Goal: Task Accomplishment & Management: Manage account settings

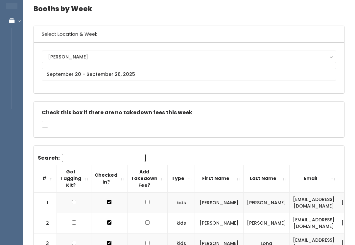
click at [14, 21] on icon at bounding box center [11, 21] width 23 height 6
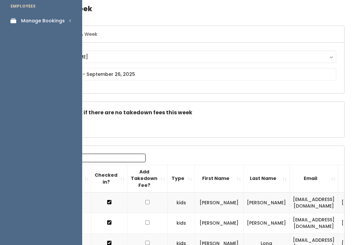
click at [71, 27] on link "Manage Bookings" at bounding box center [41, 20] width 82 height 15
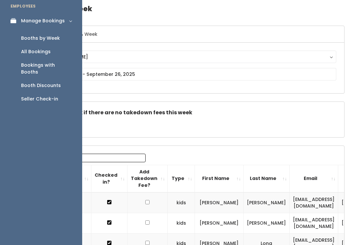
click at [79, 23] on link "Manage Bookings" at bounding box center [41, 20] width 82 height 15
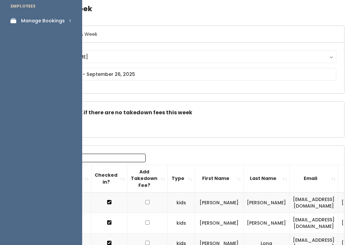
click at [70, 26] on link "Manage Bookings" at bounding box center [41, 20] width 82 height 15
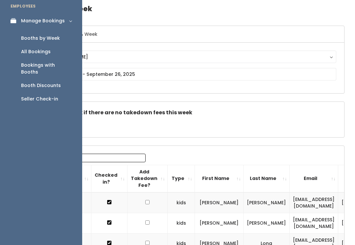
click at [58, 82] on div "Booth Discounts" at bounding box center [41, 85] width 40 height 7
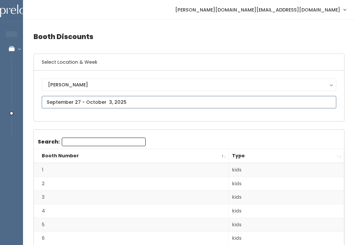
click at [134, 102] on input "text" at bounding box center [189, 102] width 294 height 12
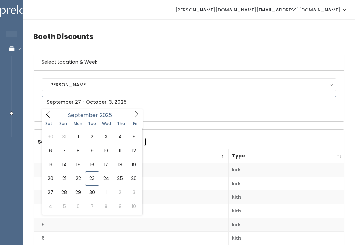
type input "September 20 to September 26"
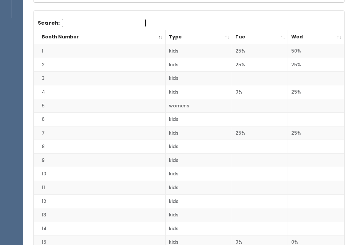
scroll to position [119, 0]
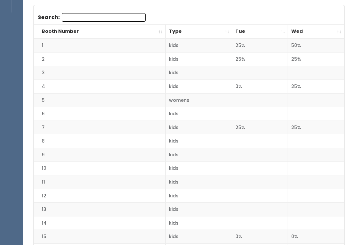
click at [51, 13] on label "Search:" at bounding box center [92, 17] width 108 height 9
click at [62, 13] on input "Search:" at bounding box center [104, 17] width 84 height 9
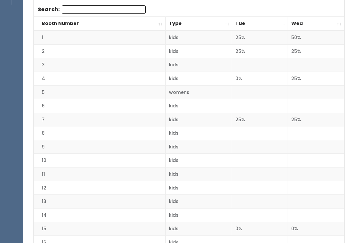
click at [338, 20] on th "Wed" at bounding box center [316, 24] width 56 height 14
click at [338, 19] on th "Wed" at bounding box center [316, 23] width 56 height 14
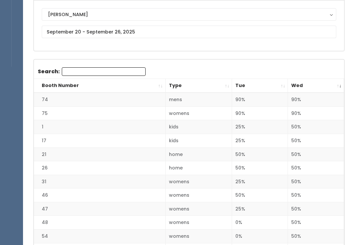
scroll to position [0, 0]
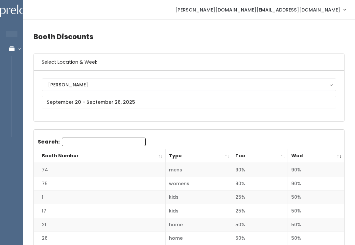
click at [159, 155] on th "Booth Number" at bounding box center [99, 156] width 131 height 14
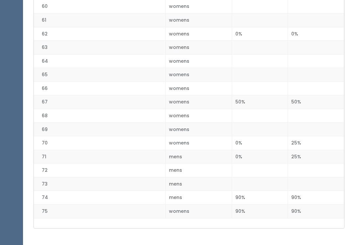
scroll to position [978, 0]
